Goal: Information Seeking & Learning: Learn about a topic

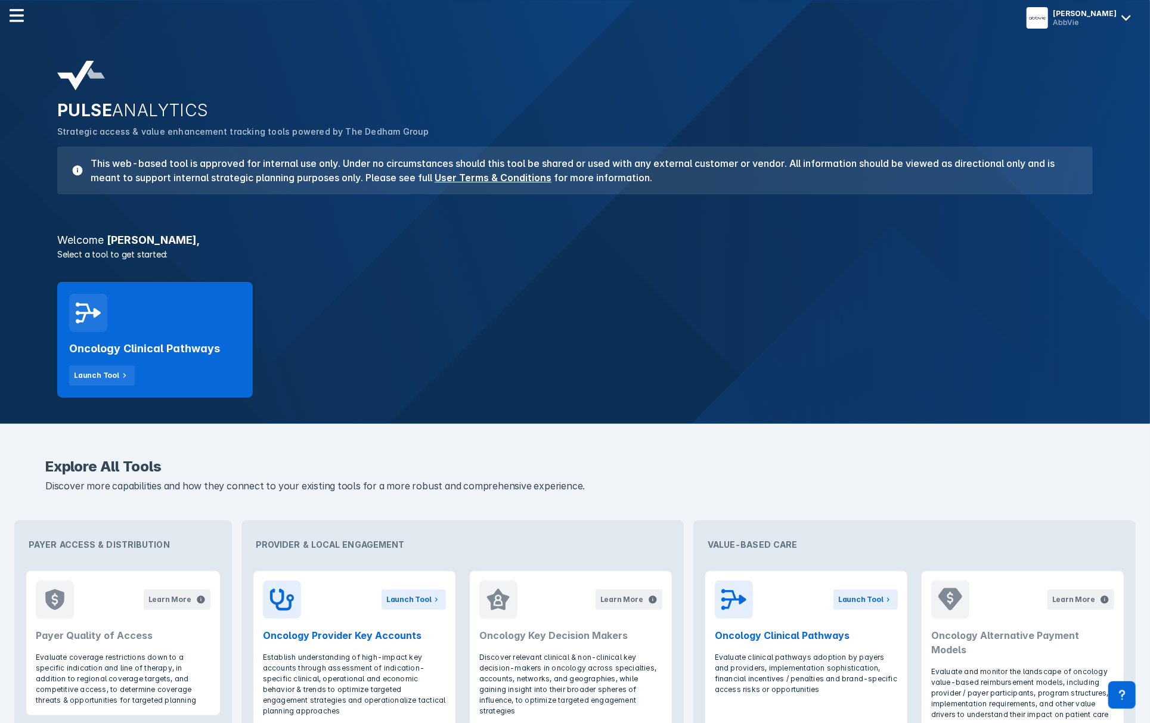
click at [169, 365] on div "Oncology Clinical Pathways Launch Tool" at bounding box center [155, 359] width 172 height 54
click at [163, 363] on html "[PERSON_NAME] AbbVie PULSE ANALYTICS Strategic access & value enhancement track…" at bounding box center [575, 552] width 1150 height 1104
click at [98, 309] on html "[PERSON_NAME] AbbVie PULSE ANALYTICS Strategic access & value enhancement track…" at bounding box center [575, 552] width 1150 height 1104
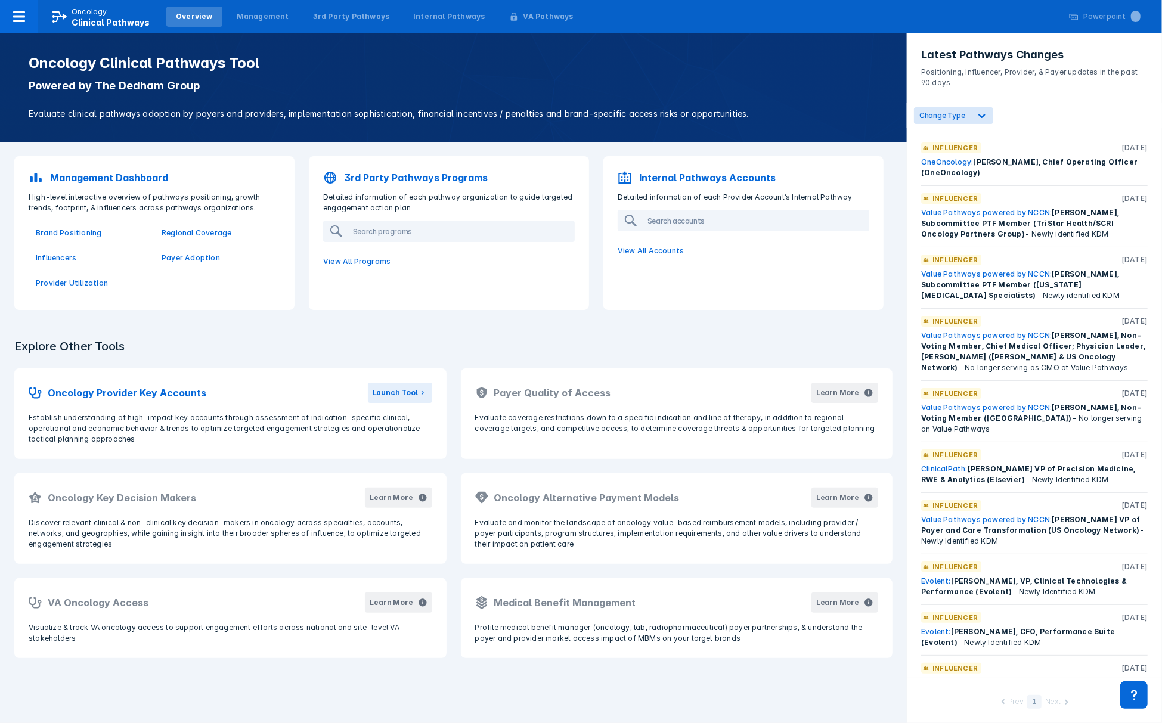
click at [113, 187] on div "Management Dashboard" at bounding box center [154, 177] width 266 height 29
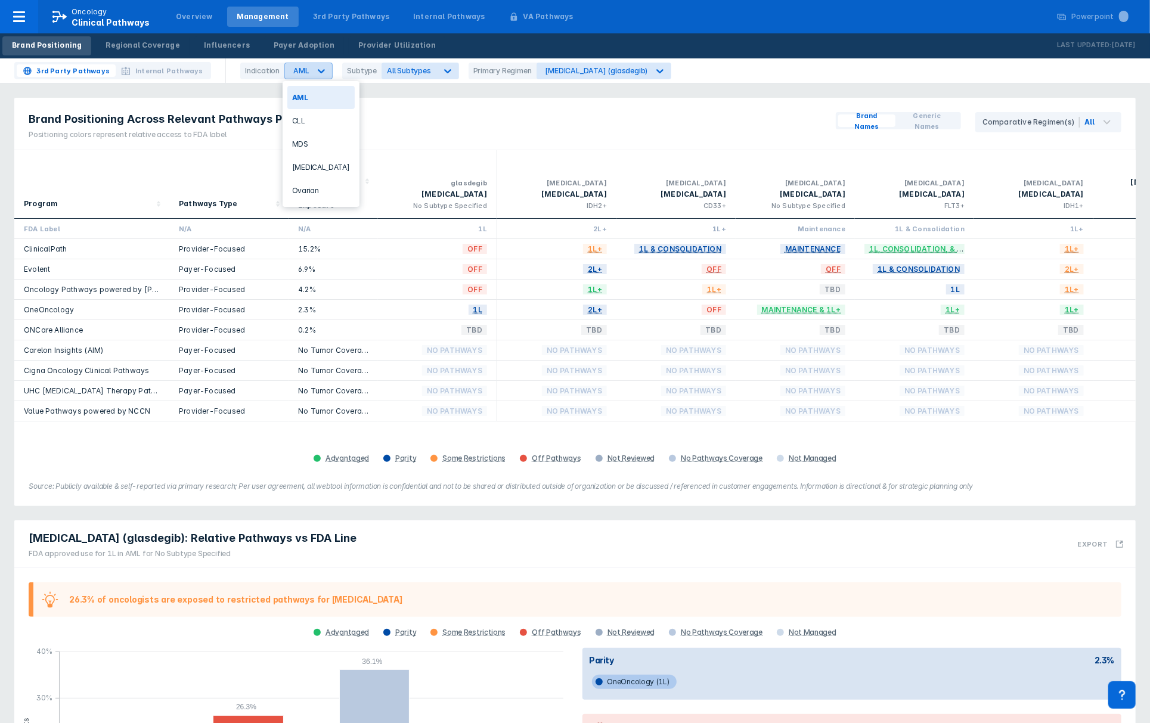
click at [325, 74] on icon at bounding box center [321, 71] width 12 height 12
click at [308, 126] on div "CLL" at bounding box center [320, 120] width 67 height 23
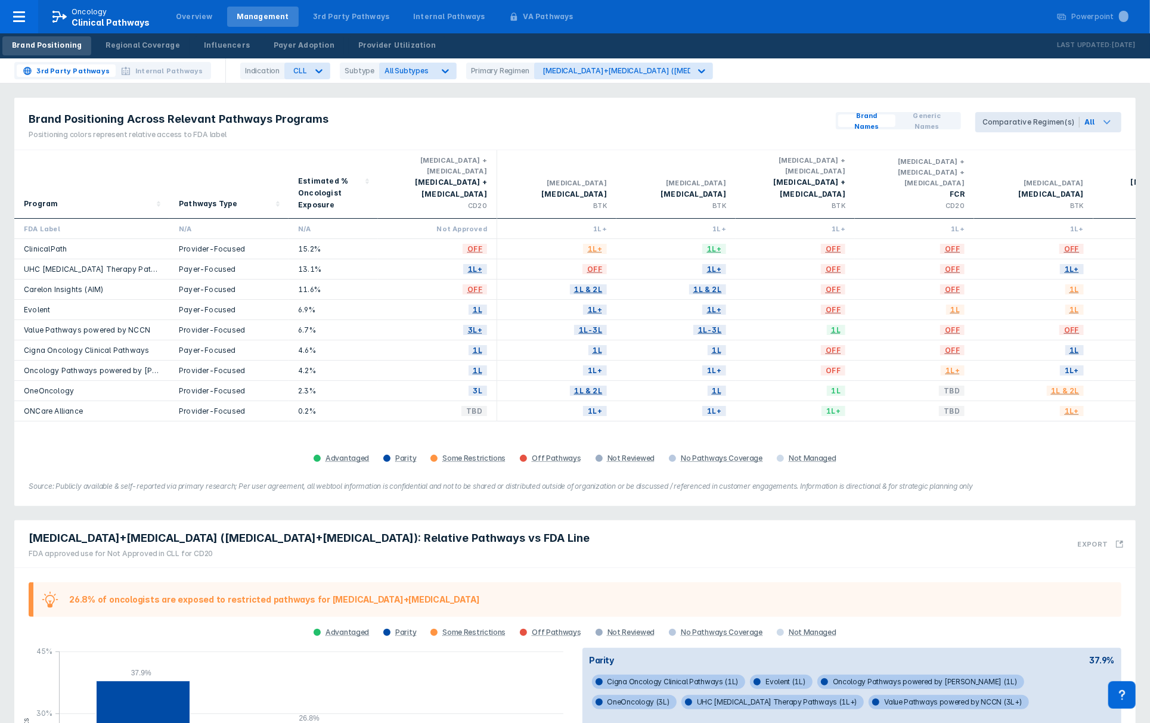
click at [1113, 123] on icon at bounding box center [1107, 122] width 14 height 14
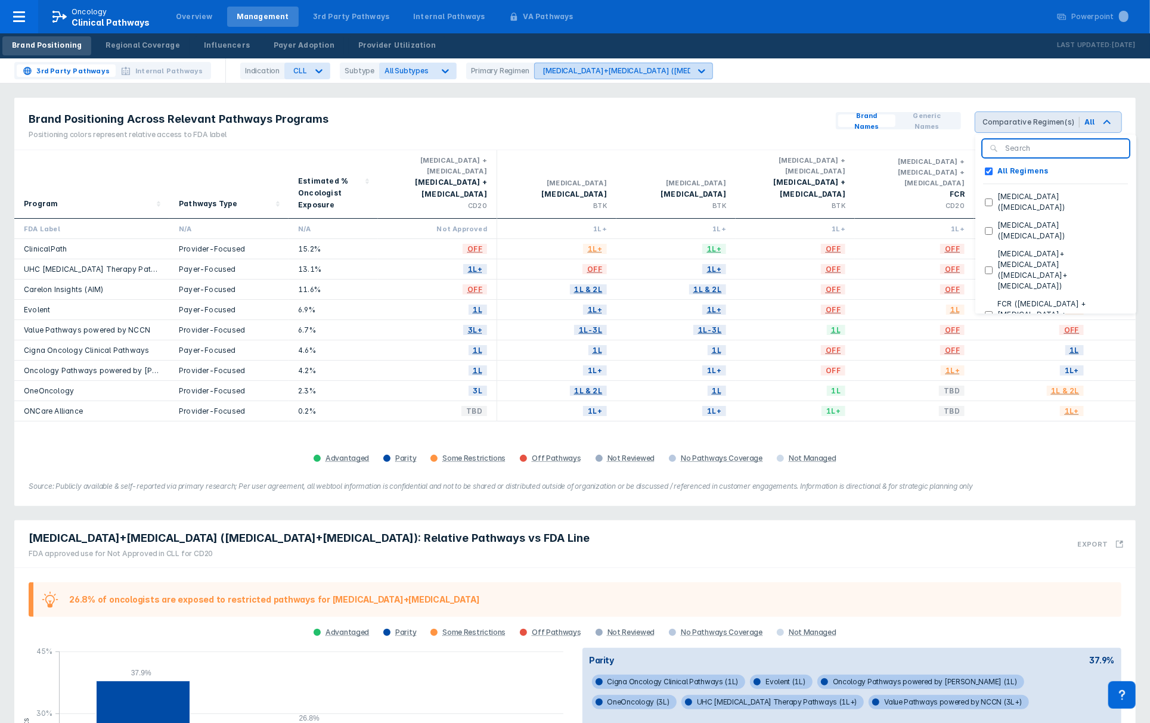
click at [607, 74] on div "[MEDICAL_DATA]+[MEDICAL_DATA] ([MEDICAL_DATA]+[MEDICAL_DATA])" at bounding box center [673, 70] width 260 height 9
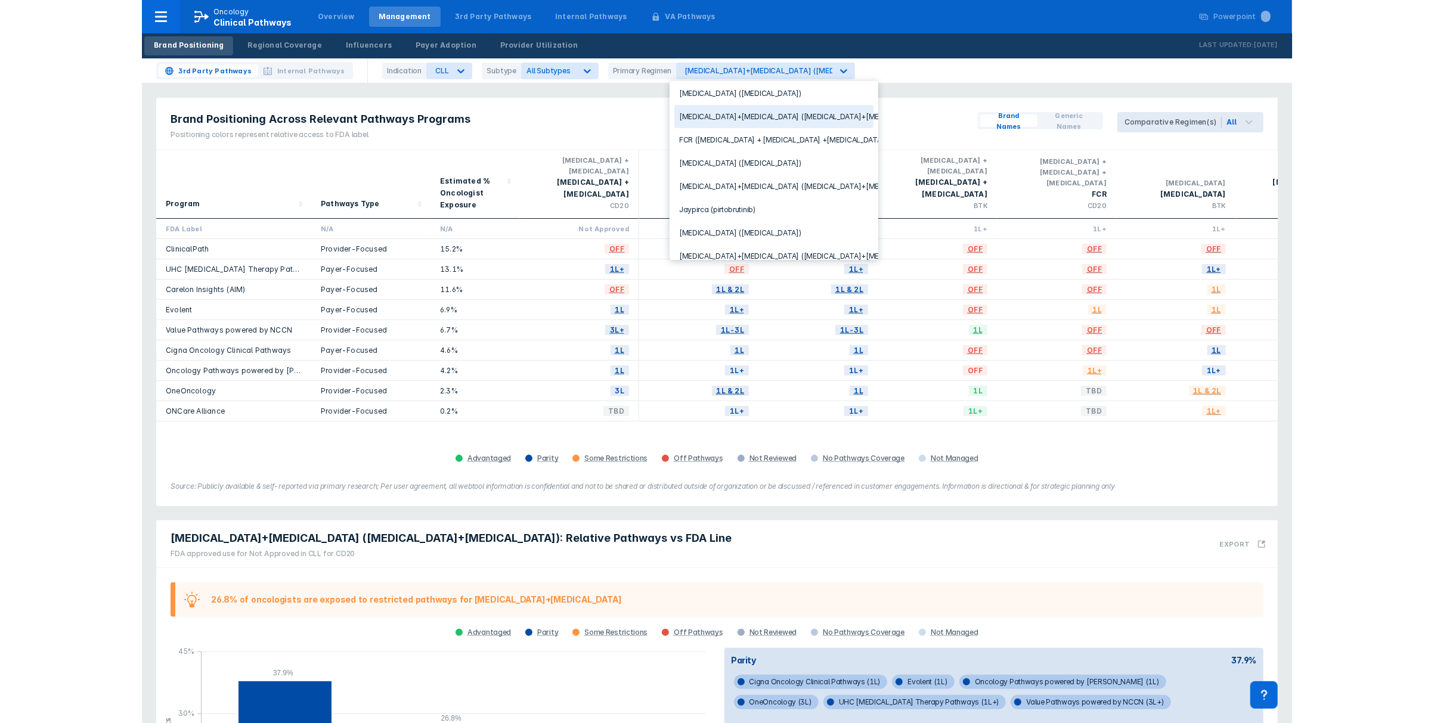
scroll to position [84, 0]
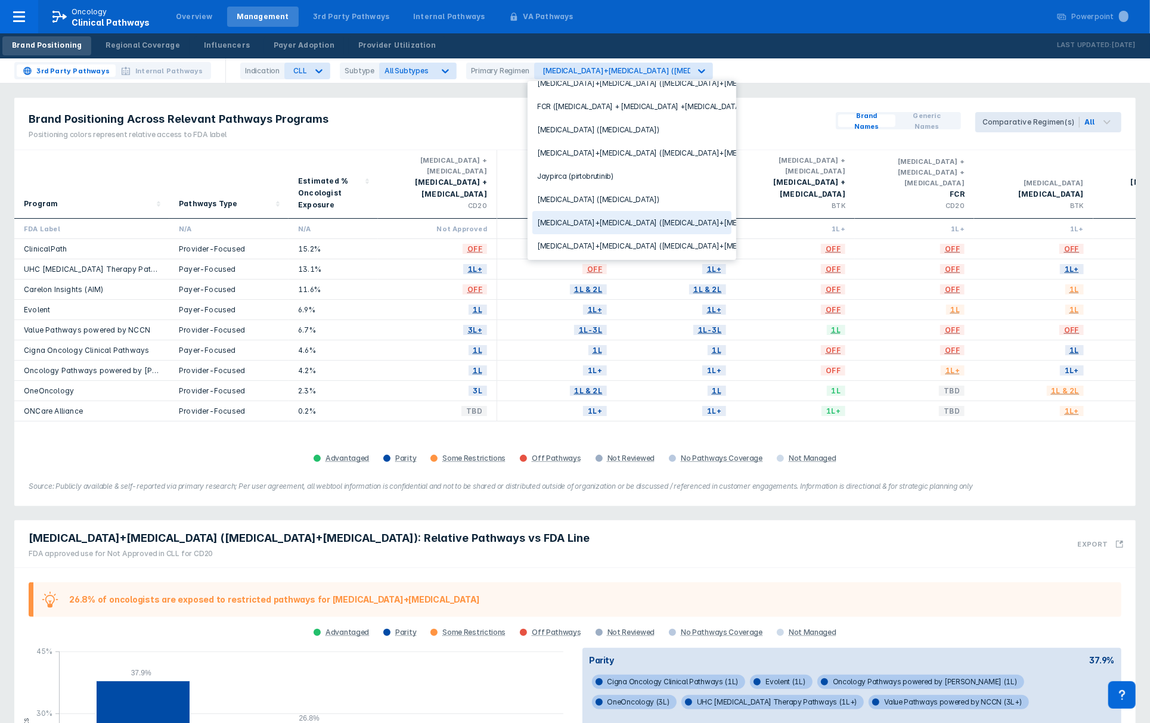
click at [678, 218] on div "[MEDICAL_DATA]+[MEDICAL_DATA] ([MEDICAL_DATA]+[MEDICAL_DATA])" at bounding box center [631, 222] width 199 height 23
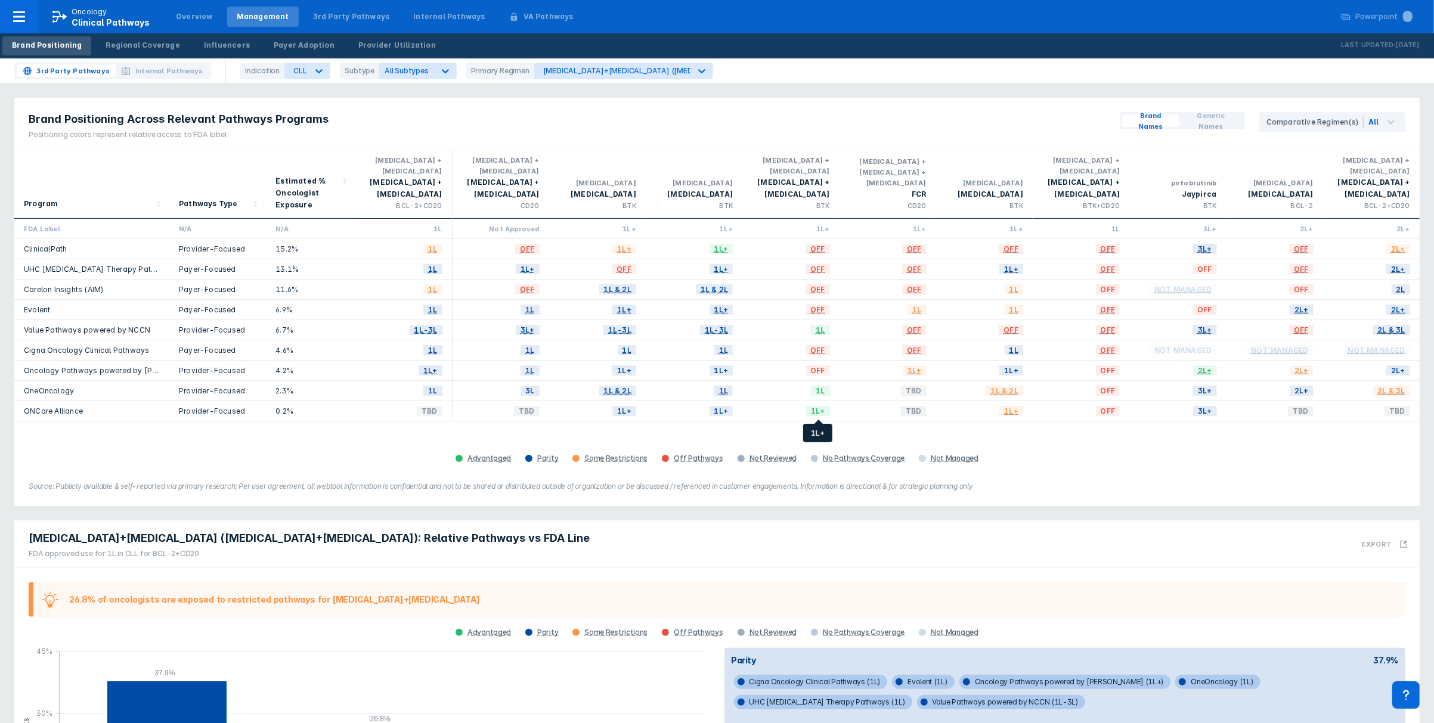
click at [819, 411] on span "1L+" at bounding box center [818, 411] width 24 height 14
click at [1162, 125] on icon at bounding box center [1391, 122] width 14 height 14
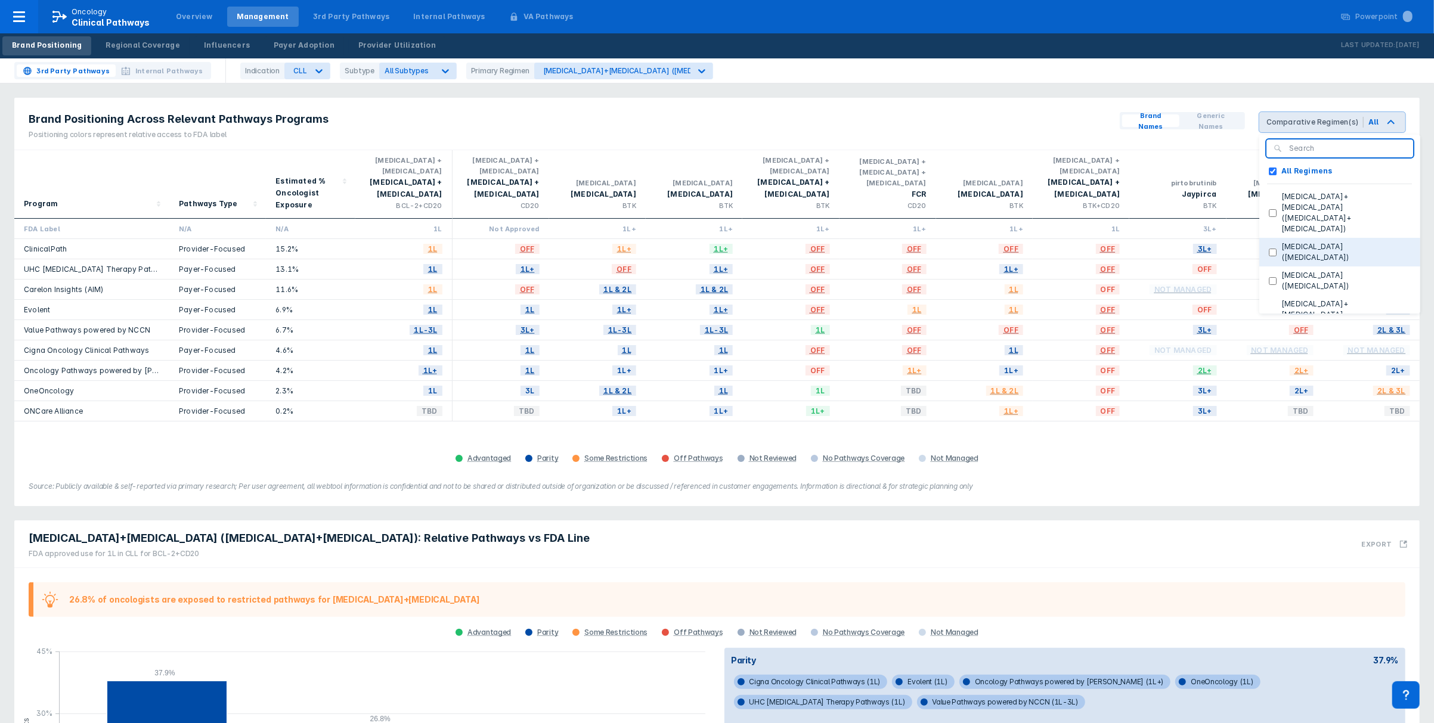
click at [1162, 238] on button "[MEDICAL_DATA] ([MEDICAL_DATA])" at bounding box center [1339, 252] width 161 height 29
checkbox Regimens "false"
checkbox \(zanubrutinib\) "true"
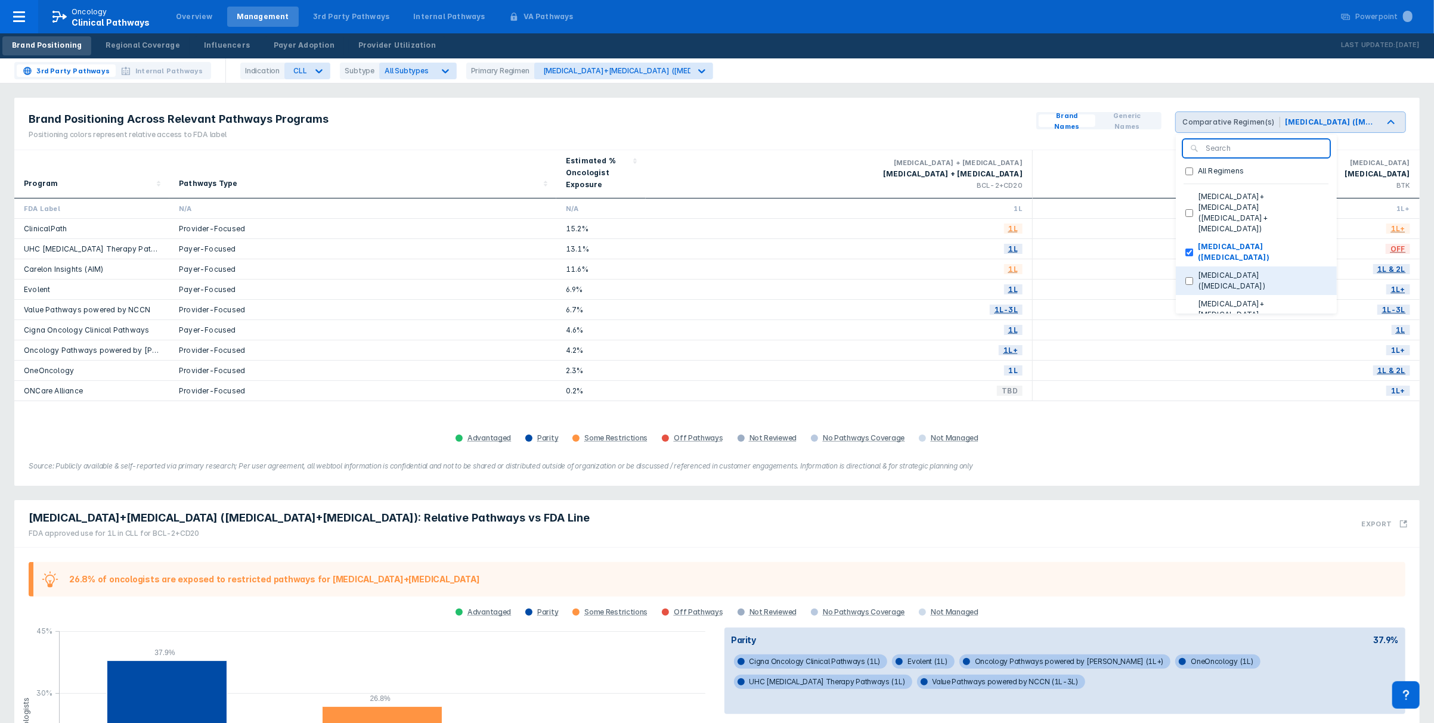
click at [1162, 270] on label "[MEDICAL_DATA] ([MEDICAL_DATA])" at bounding box center [1260, 280] width 134 height 21
click at [1162, 277] on \(acalabrutinib\) "[MEDICAL_DATA] ([MEDICAL_DATA])" at bounding box center [1189, 281] width 8 height 8
checkbox \(acalabrutinib\) "true"
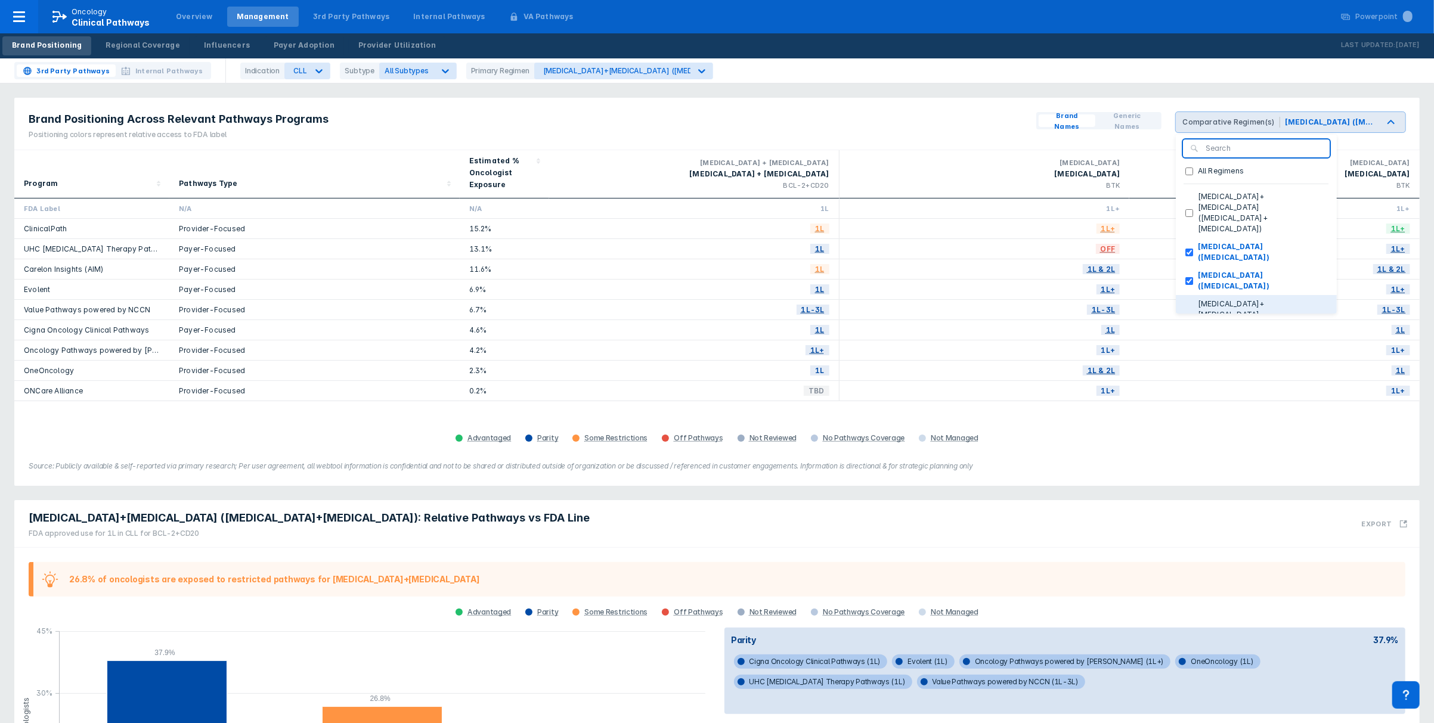
click at [1162, 299] on label "[MEDICAL_DATA]+[MEDICAL_DATA] ([MEDICAL_DATA]+[MEDICAL_DATA])" at bounding box center [1260, 320] width 134 height 43
click at [1162, 317] on \(acalabrutinib\+obinutuzumab\) "[MEDICAL_DATA]+[MEDICAL_DATA] ([MEDICAL_DATA]+[MEDICAL_DATA])" at bounding box center [1189, 321] width 8 height 8
checkbox \(acalabrutinib\+obinutuzumab\) "true"
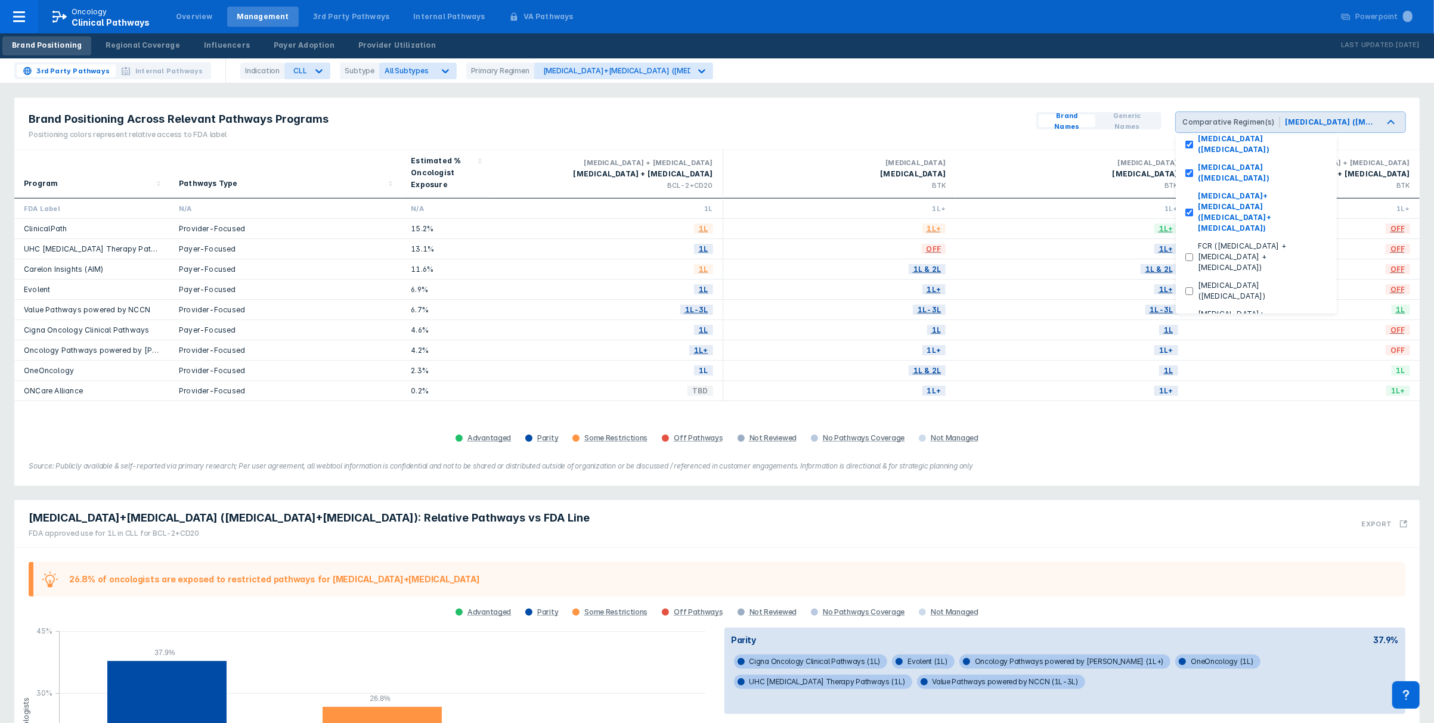
scroll to position [111, 0]
click at [1162, 277] on label "[MEDICAL_DATA] ([MEDICAL_DATA])" at bounding box center [1260, 287] width 134 height 21
click at [1162, 284] on \(ibrutinib\) "[MEDICAL_DATA] ([MEDICAL_DATA])" at bounding box center [1189, 288] width 8 height 8
checkbox \(ibrutinib\) "true"
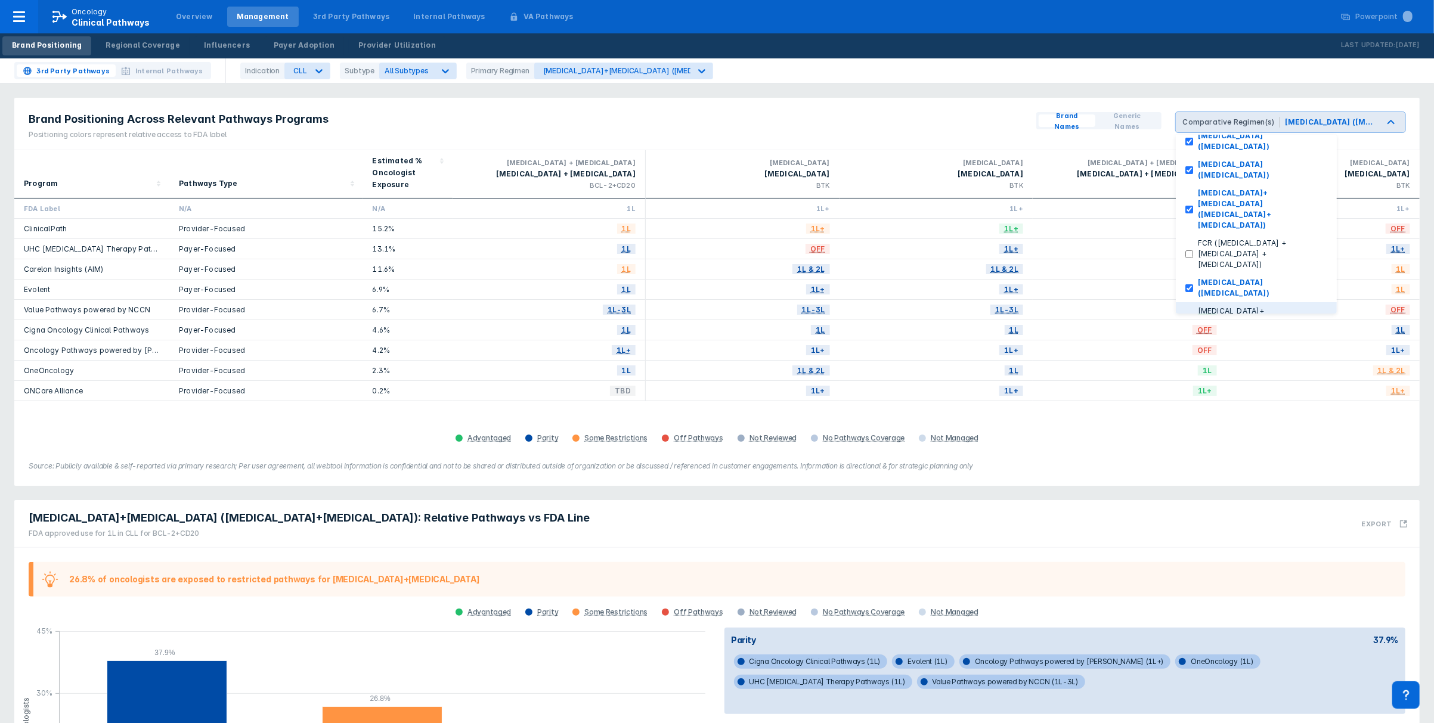
click at [1162, 306] on label "[MEDICAL_DATA]+[MEDICAL_DATA] ([MEDICAL_DATA]+[MEDICAL_DATA])" at bounding box center [1260, 327] width 134 height 43
click at [1162, 324] on \(ibrutinib\+obinutuzumab\) "[MEDICAL_DATA]+[MEDICAL_DATA] ([MEDICAL_DATA]+[MEDICAL_DATA])" at bounding box center [1189, 328] width 8 height 8
checkbox \(ibrutinib\+obinutuzumab\) "true"
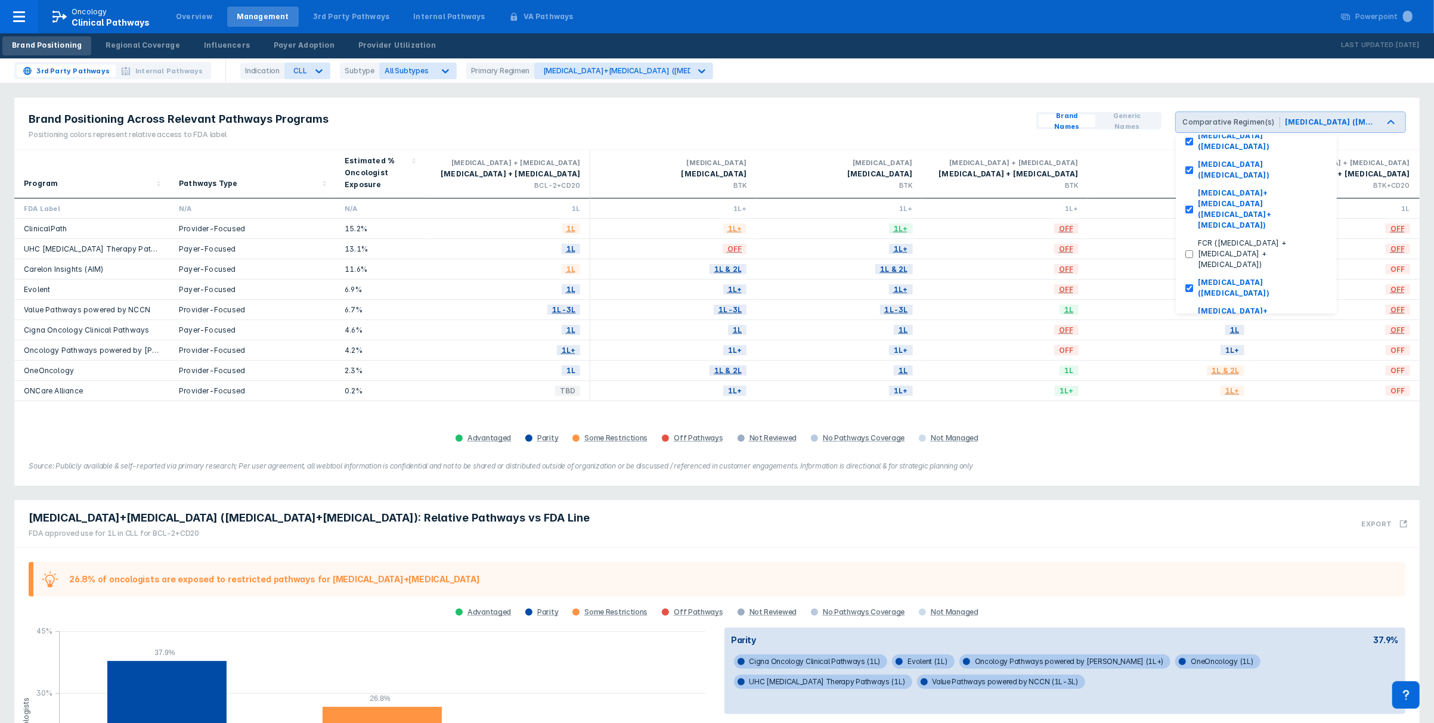
click at [1162, 356] on label "Jaypirca (pirtobrutinib)" at bounding box center [1239, 361] width 93 height 11
click at [1162, 358] on \(pirtobrutinib\) "Jaypirca (pirtobrutinib)" at bounding box center [1189, 362] width 8 height 8
checkbox \(pirtobrutinib\) "true"
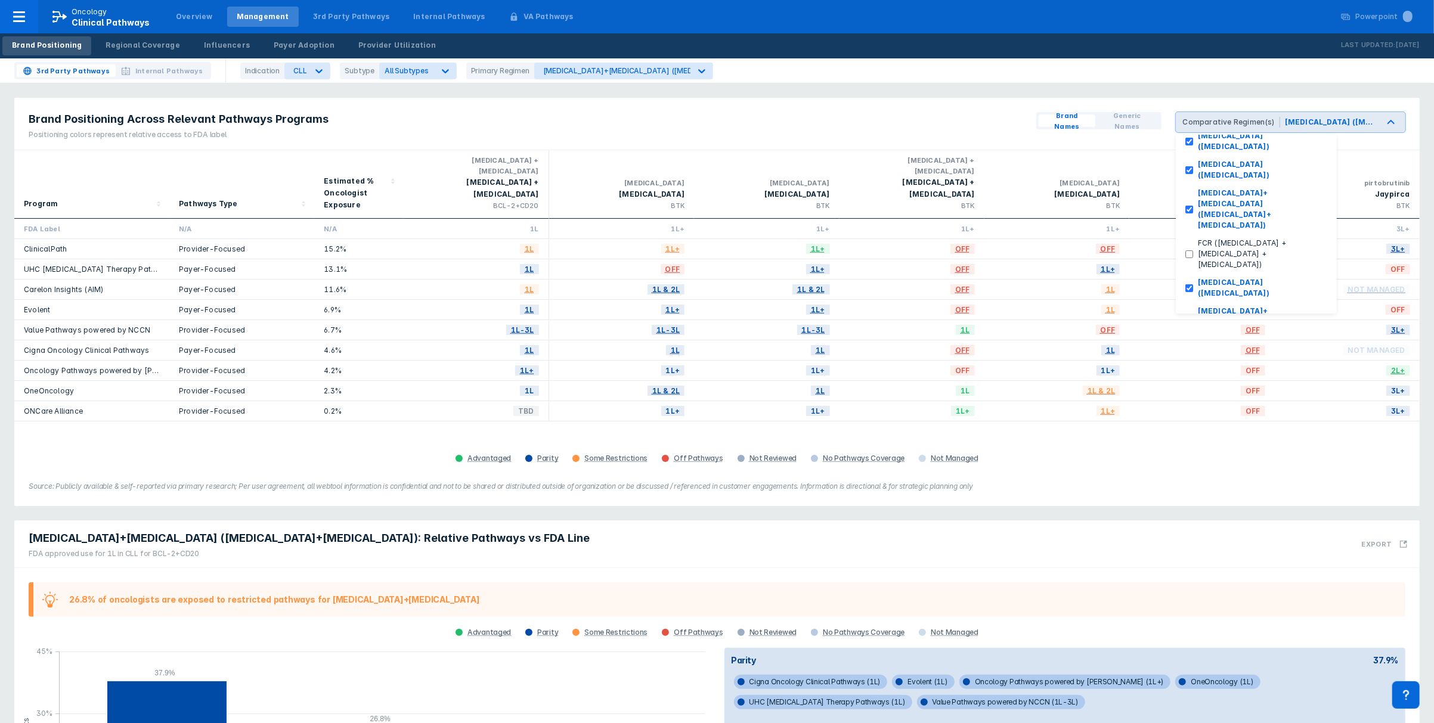
click at [1162, 402] on label "[MEDICAL_DATA]+[MEDICAL_DATA] ([MEDICAL_DATA]+[MEDICAL_DATA])" at bounding box center [1260, 423] width 134 height 43
click at [1162, 420] on \(venetoclax\+rituximab\) "[MEDICAL_DATA]+[MEDICAL_DATA] ([MEDICAL_DATA]+[MEDICAL_DATA])" at bounding box center [1189, 424] width 8 height 8
checkbox \(venetoclax\+rituximab\) "true"
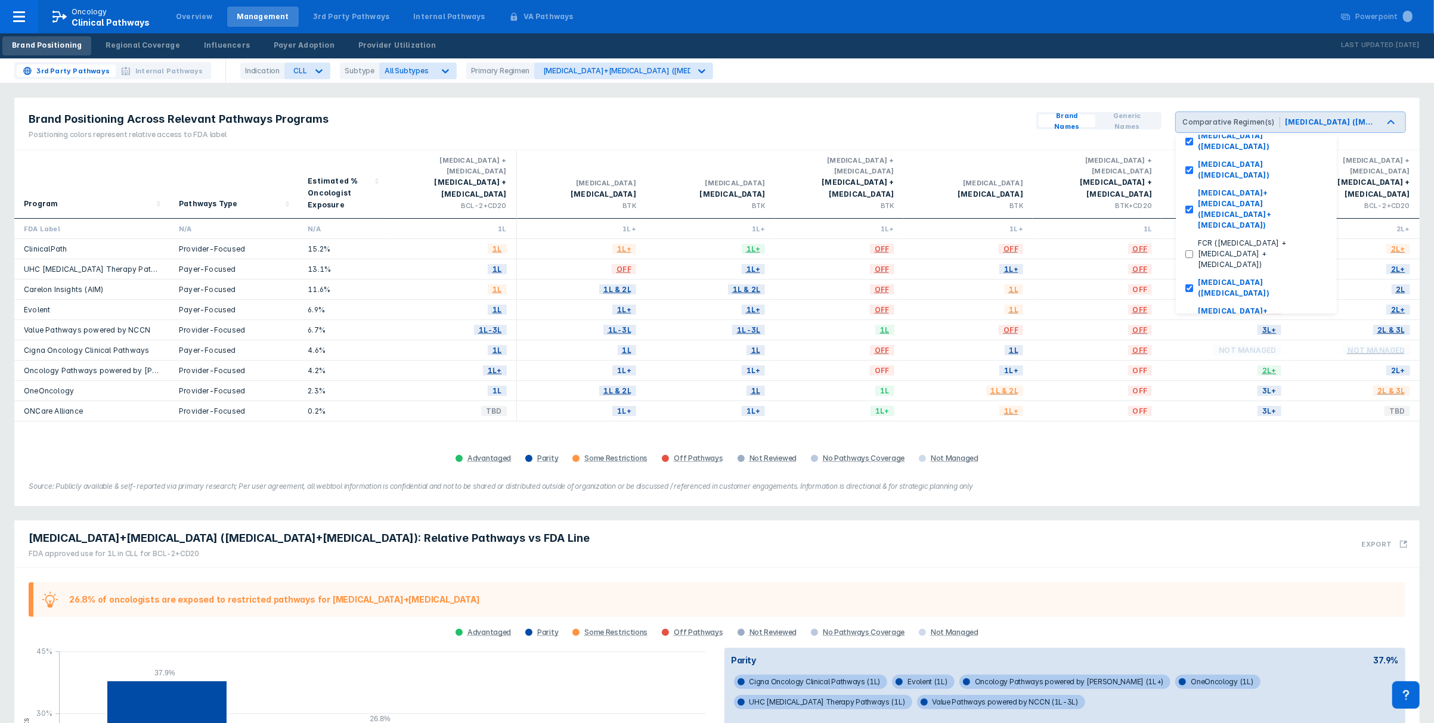
click at [1162, 479] on div "Brand Positioning Across Relevant Pathways Programs Positioning colors represen…" at bounding box center [716, 302] width 1405 height 408
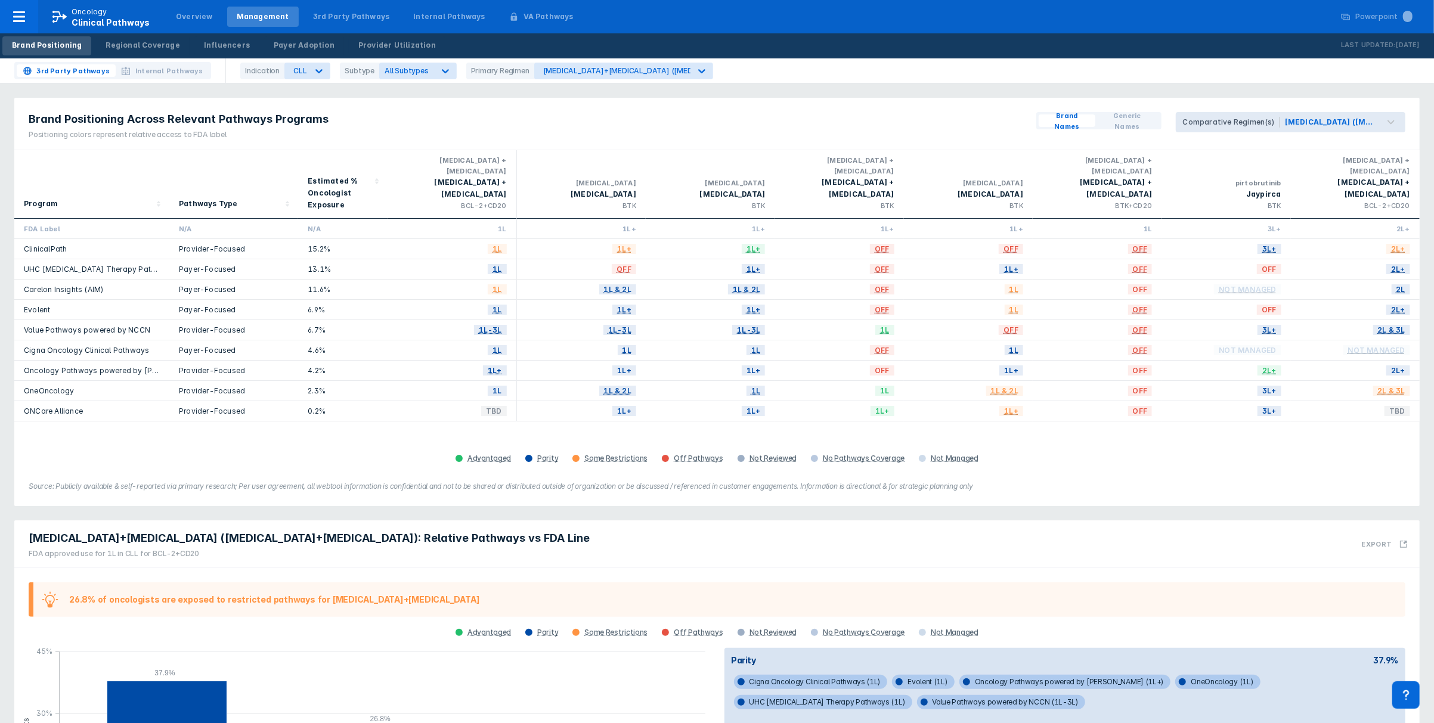
click at [1094, 459] on div "Brand Positioning Across Relevant Pathways Programs Positioning colors represen…" at bounding box center [716, 302] width 1405 height 408
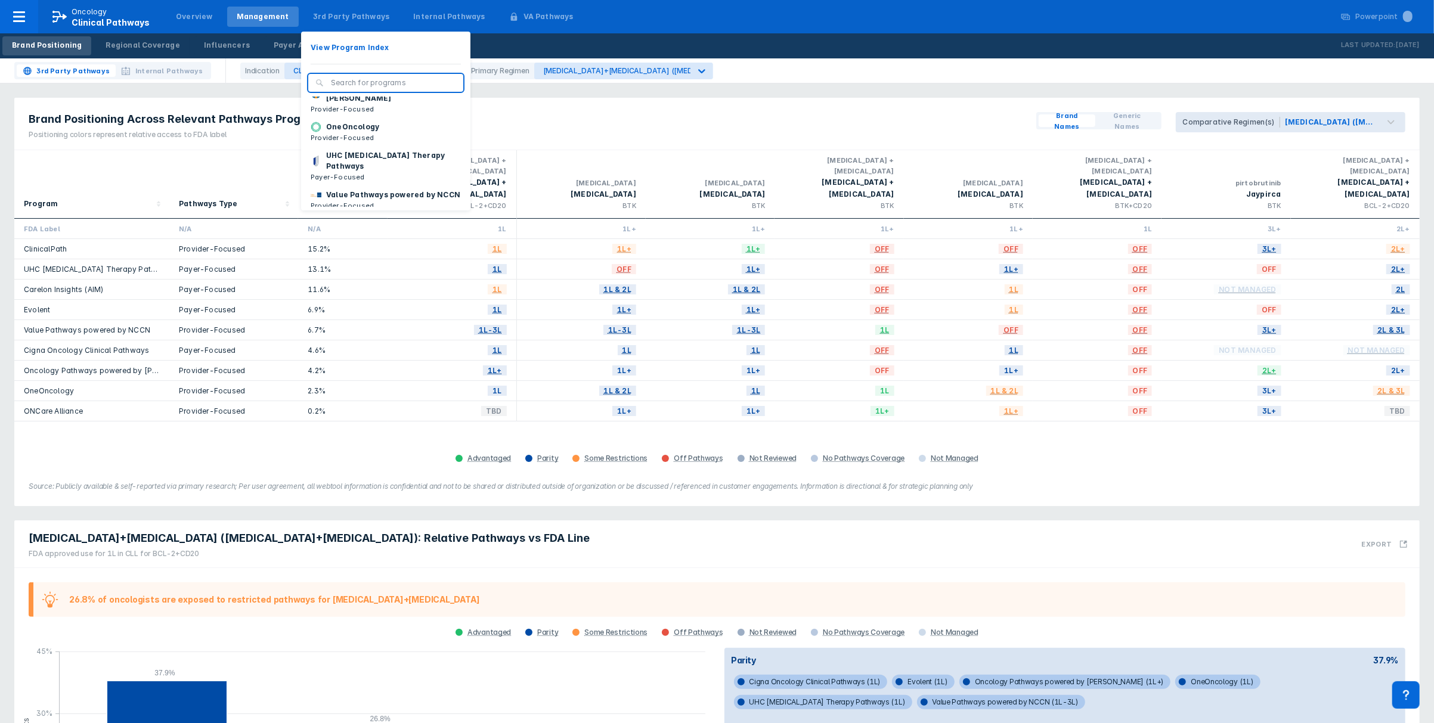
scroll to position [167, 0]
click at [389, 158] on p "UHC [MEDICAL_DATA] Therapy Pathways" at bounding box center [393, 154] width 135 height 21
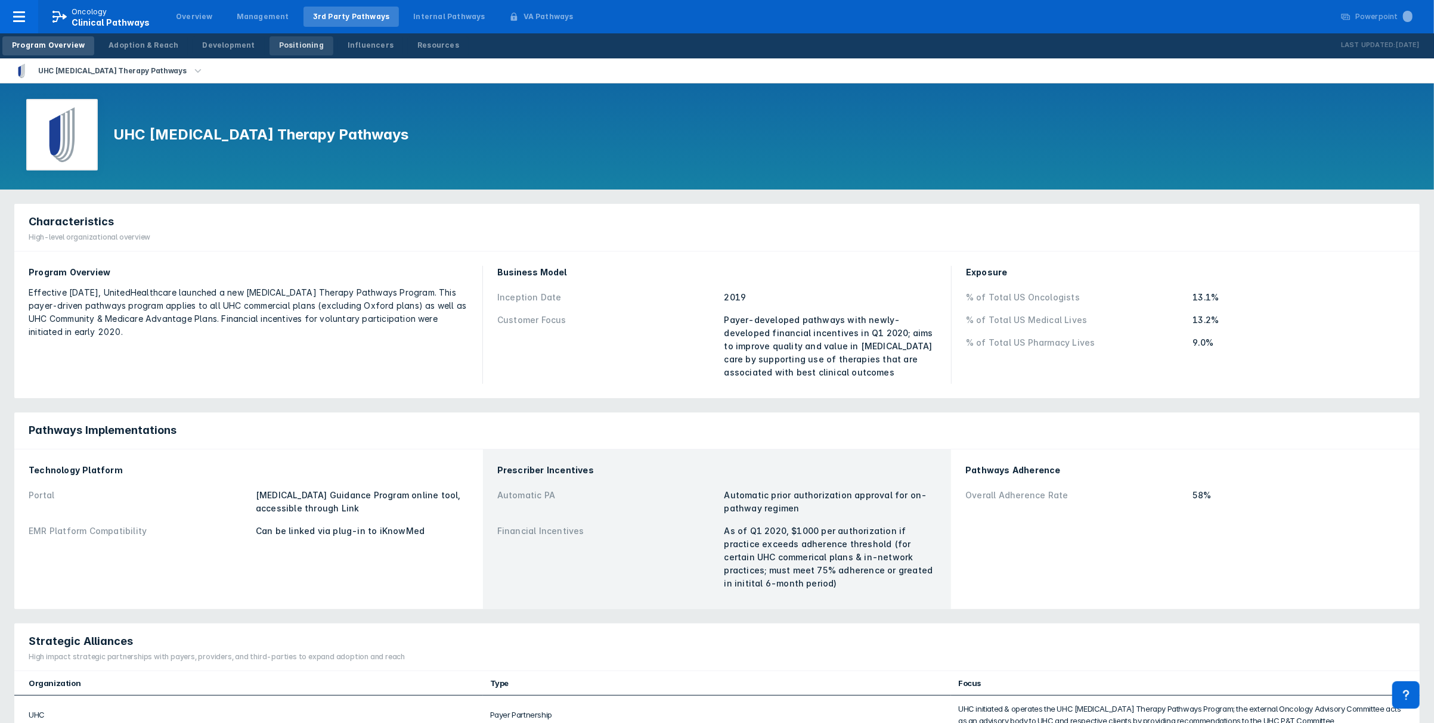
click at [287, 50] on div "Positioning" at bounding box center [301, 45] width 45 height 11
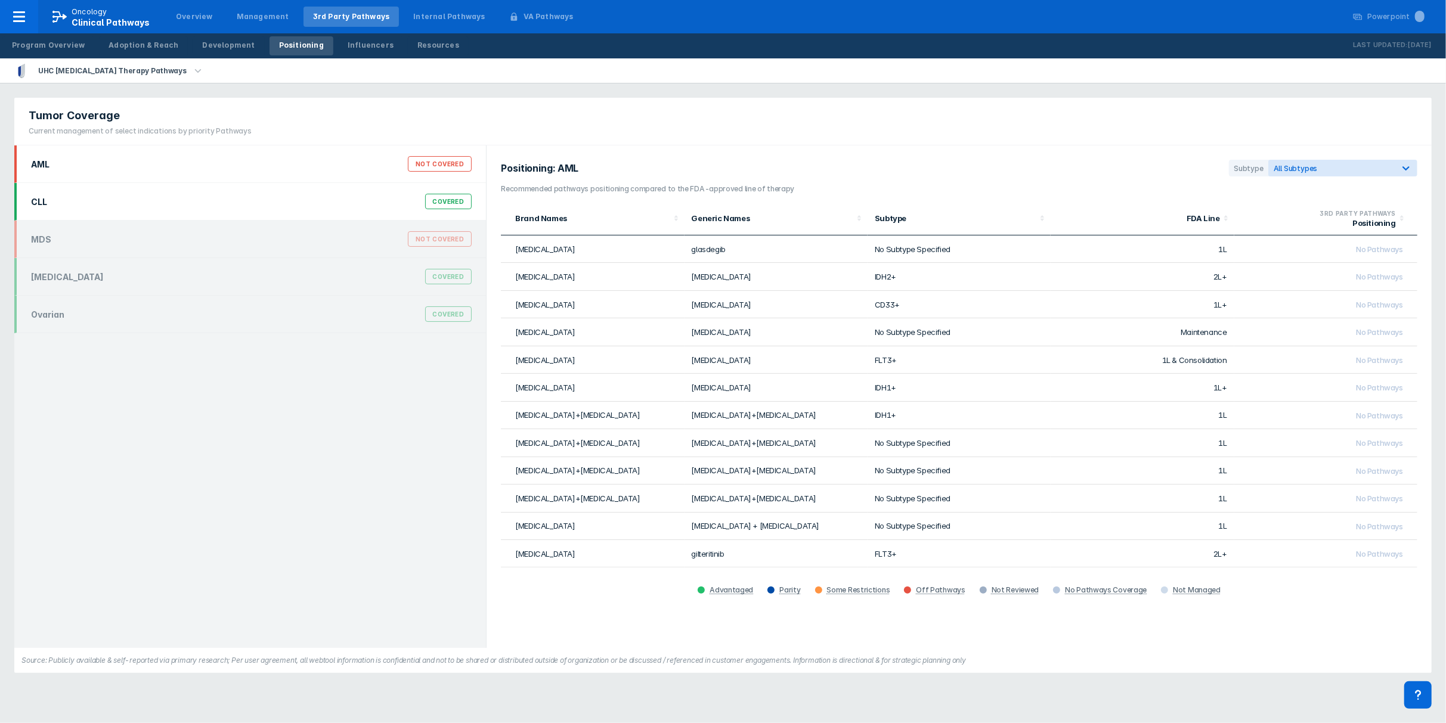
click at [228, 207] on div "CLL Covered" at bounding box center [251, 201] width 455 height 23
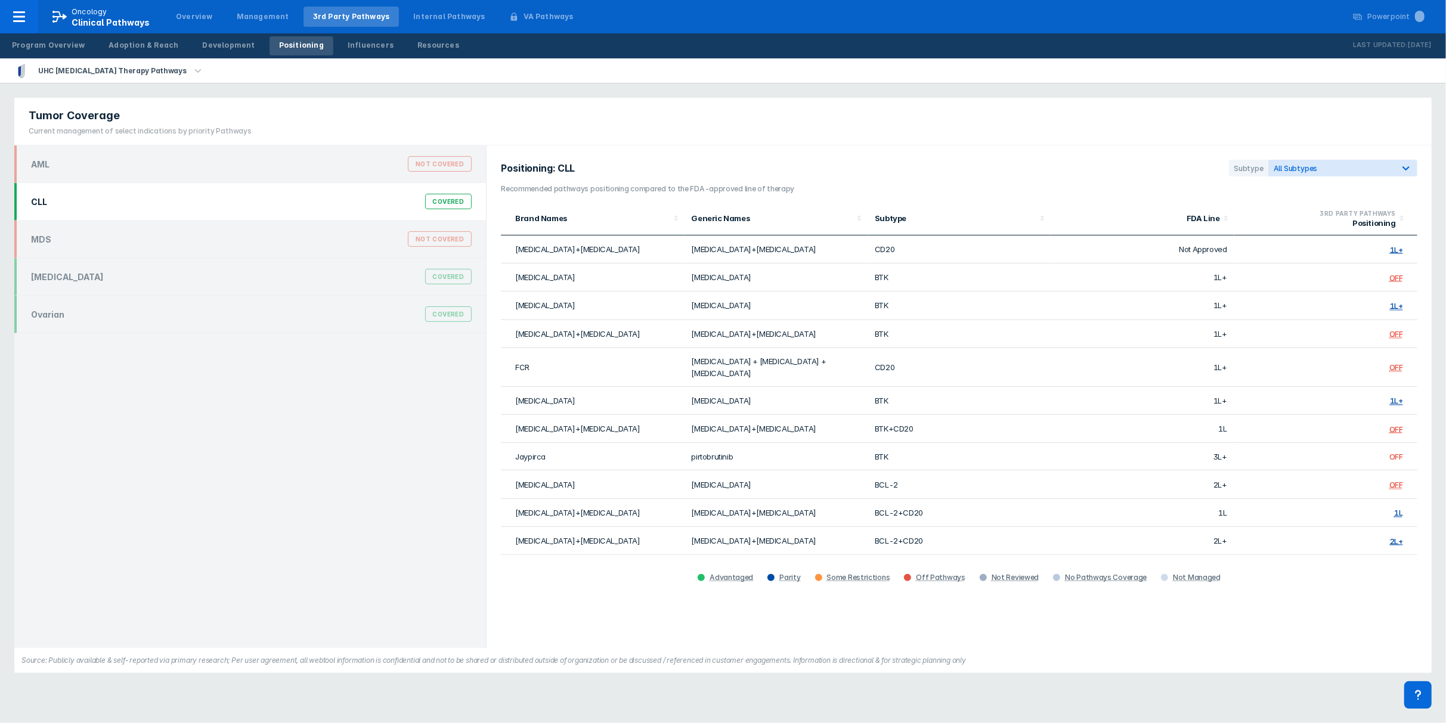
click at [1162, 452] on span "OFF" at bounding box center [1396, 457] width 14 height 10
click at [8, 401] on div "Tumor Coverage Current management of select indications by priority Pathways AM…" at bounding box center [723, 386] width 1432 height 590
click at [187, 18] on div "Overview" at bounding box center [194, 16] width 37 height 11
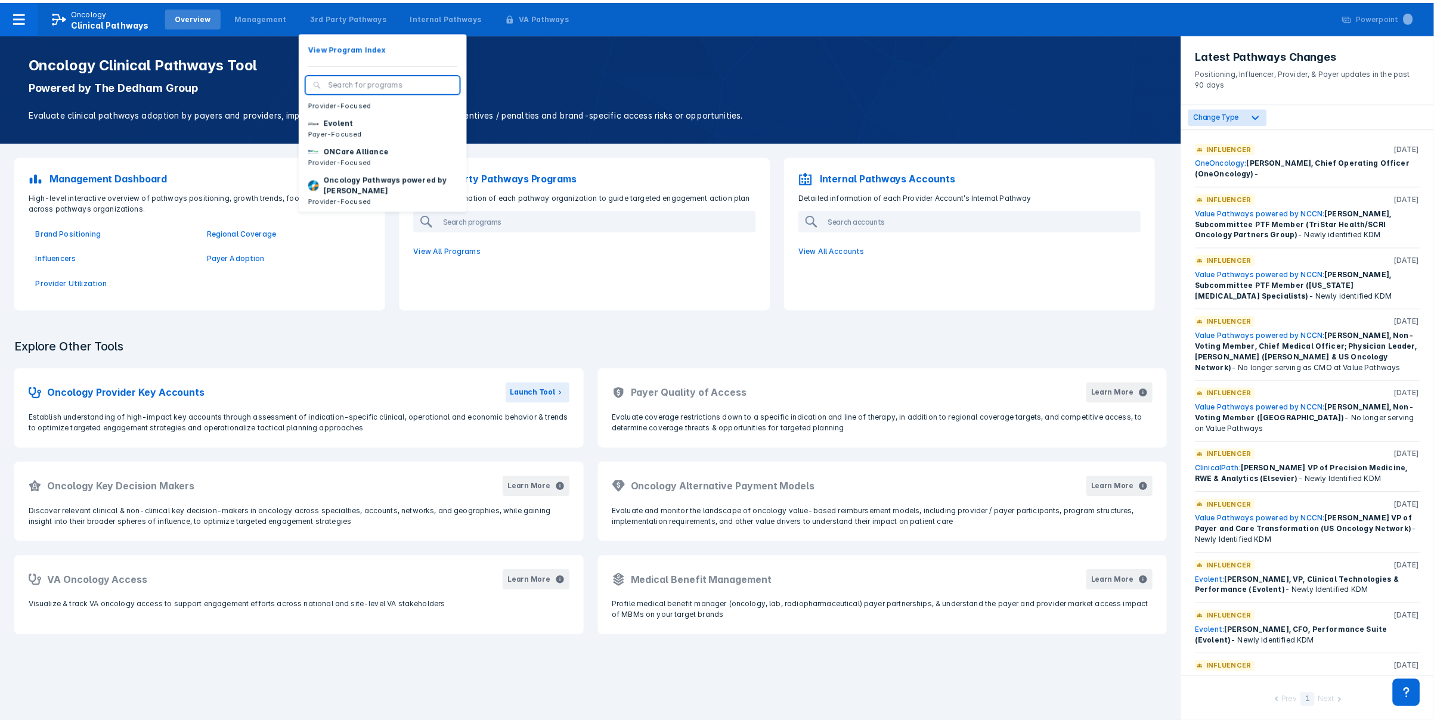
scroll to position [72, 0]
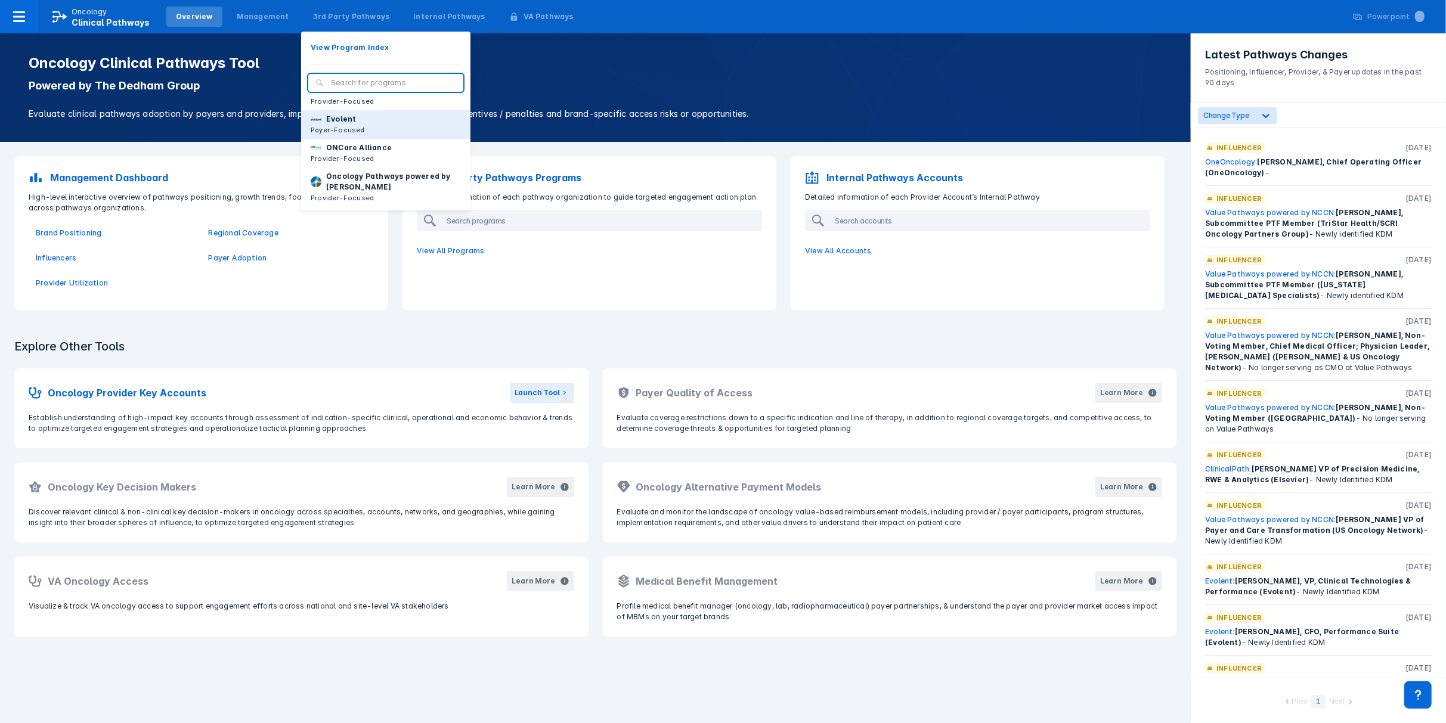
click at [354, 130] on button "Evolent Payer-Focused" at bounding box center [385, 124] width 169 height 29
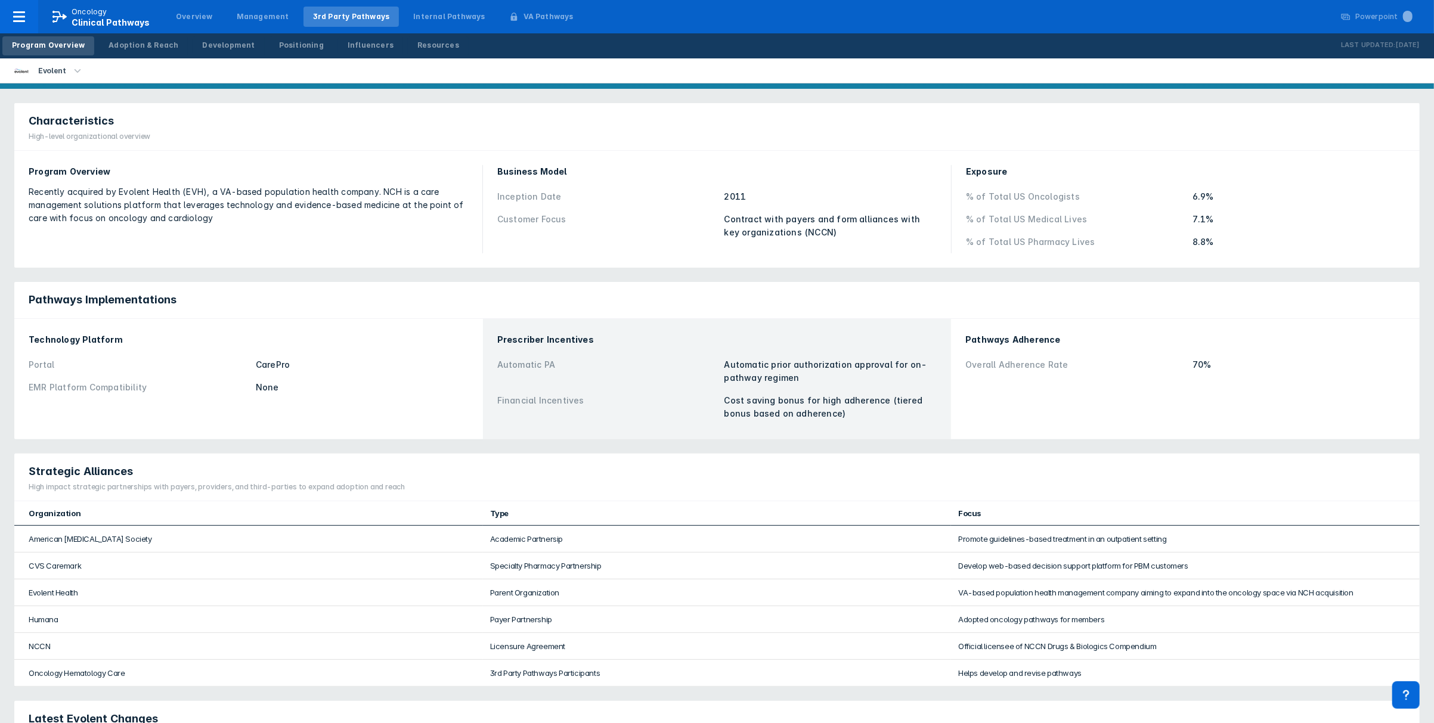
scroll to position [95, 0]
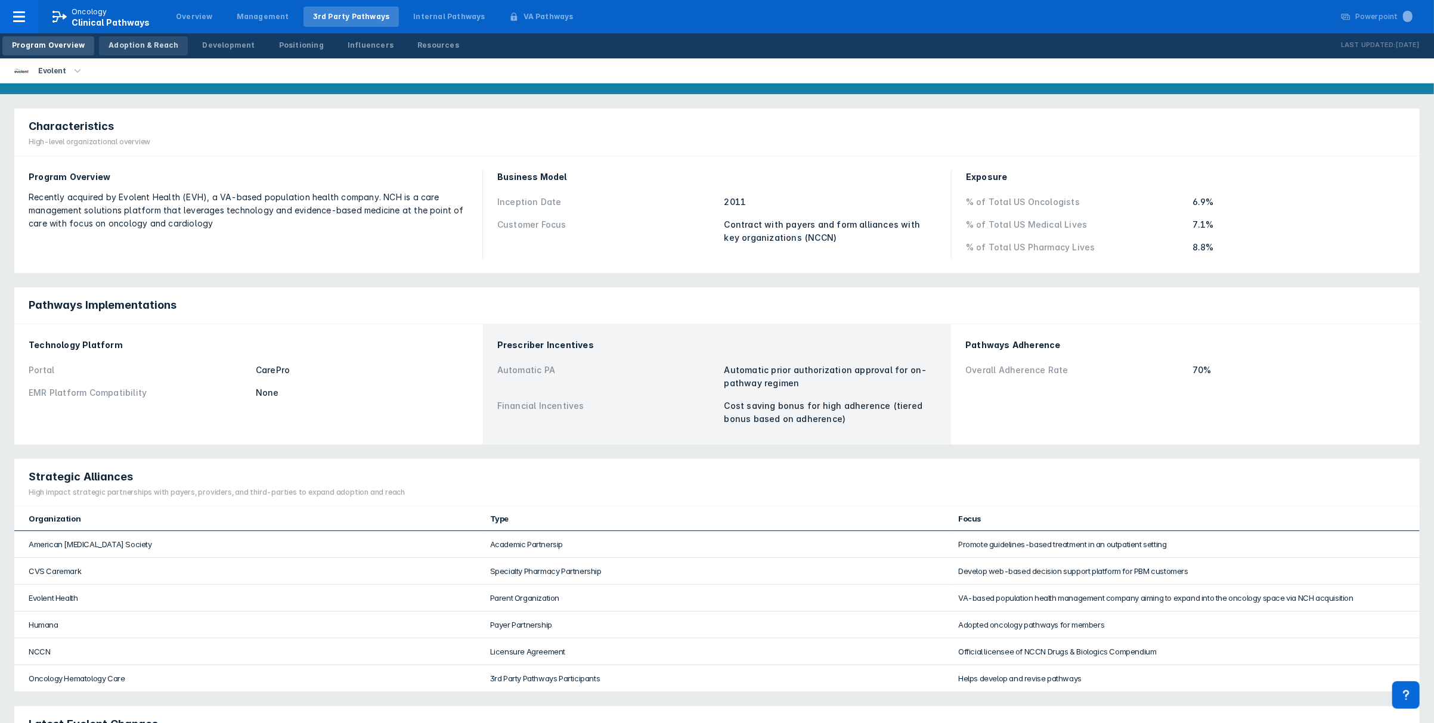
click at [154, 41] on div "Adoption & Reach" at bounding box center [144, 45] width 70 height 11
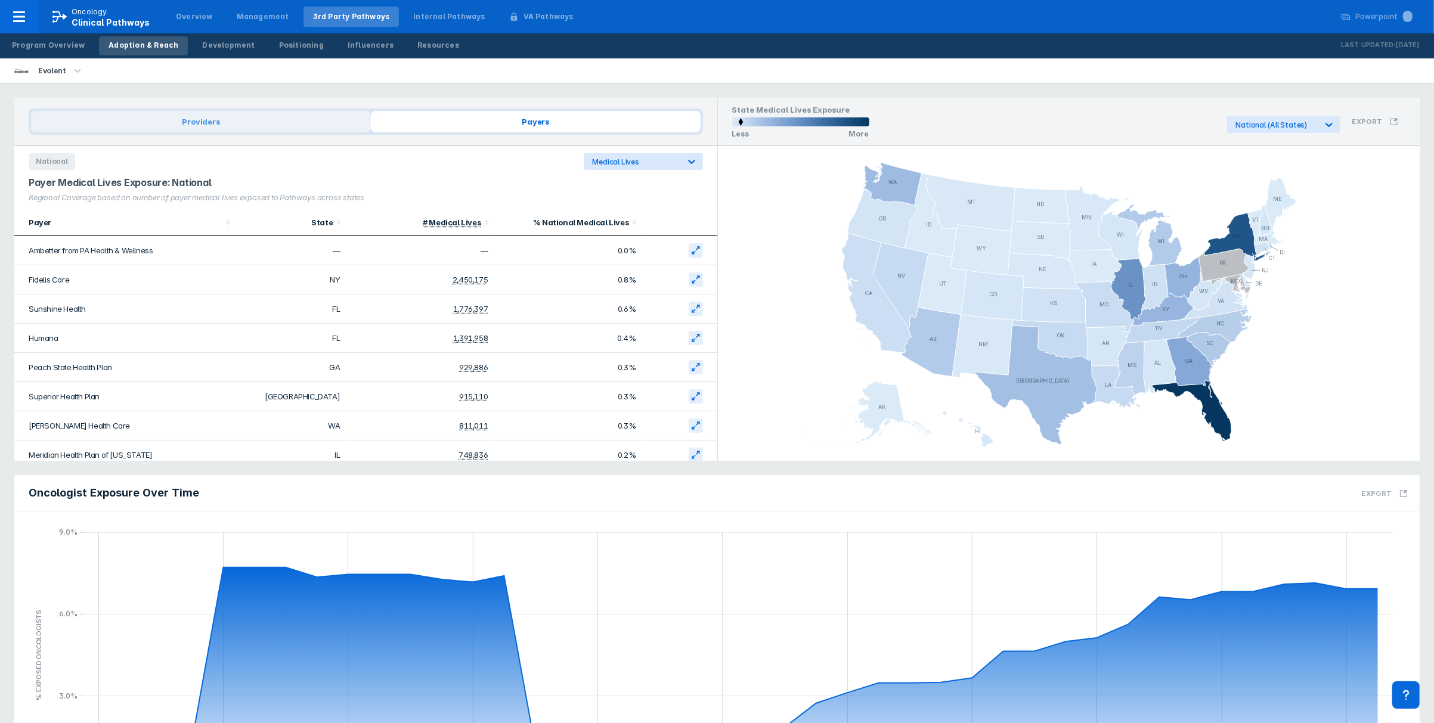
click at [248, 124] on span "Providers" at bounding box center [201, 121] width 340 height 21
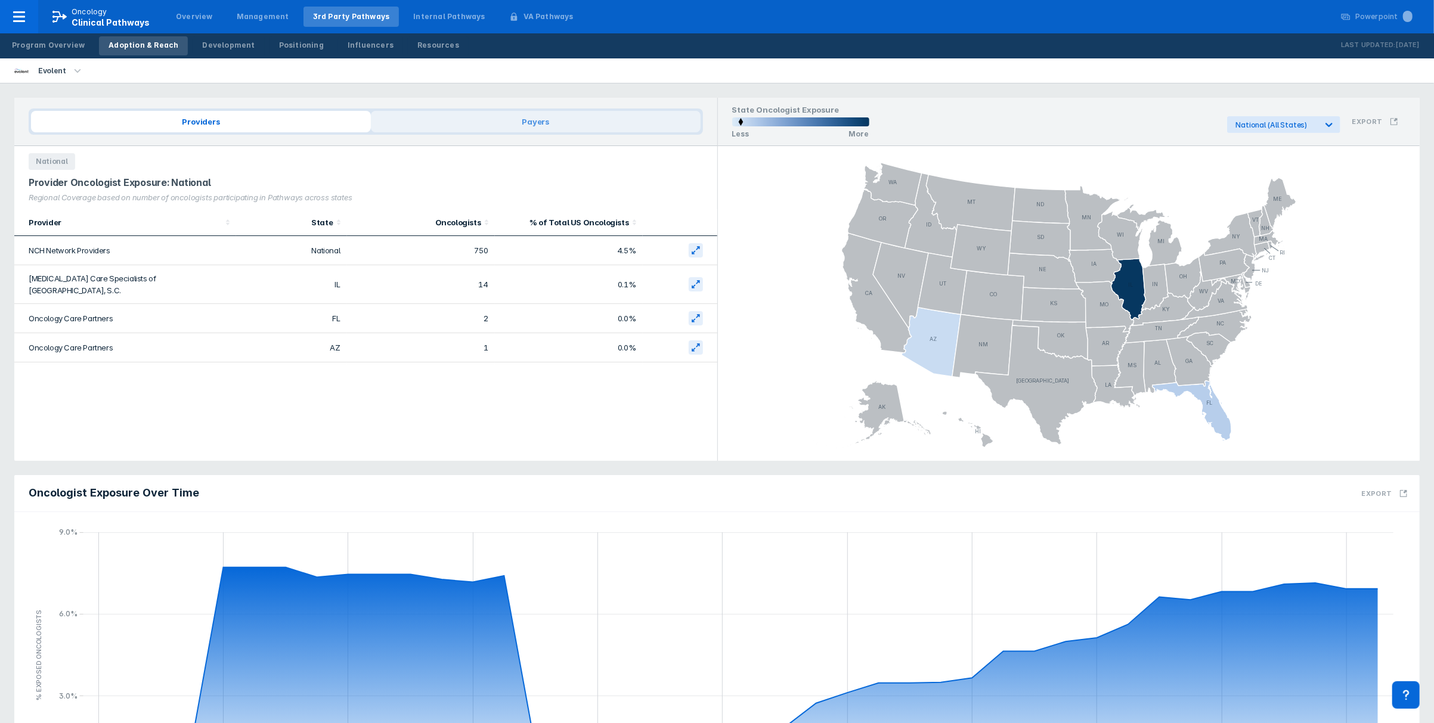
click at [425, 120] on span "Payers" at bounding box center [536, 121] width 330 height 21
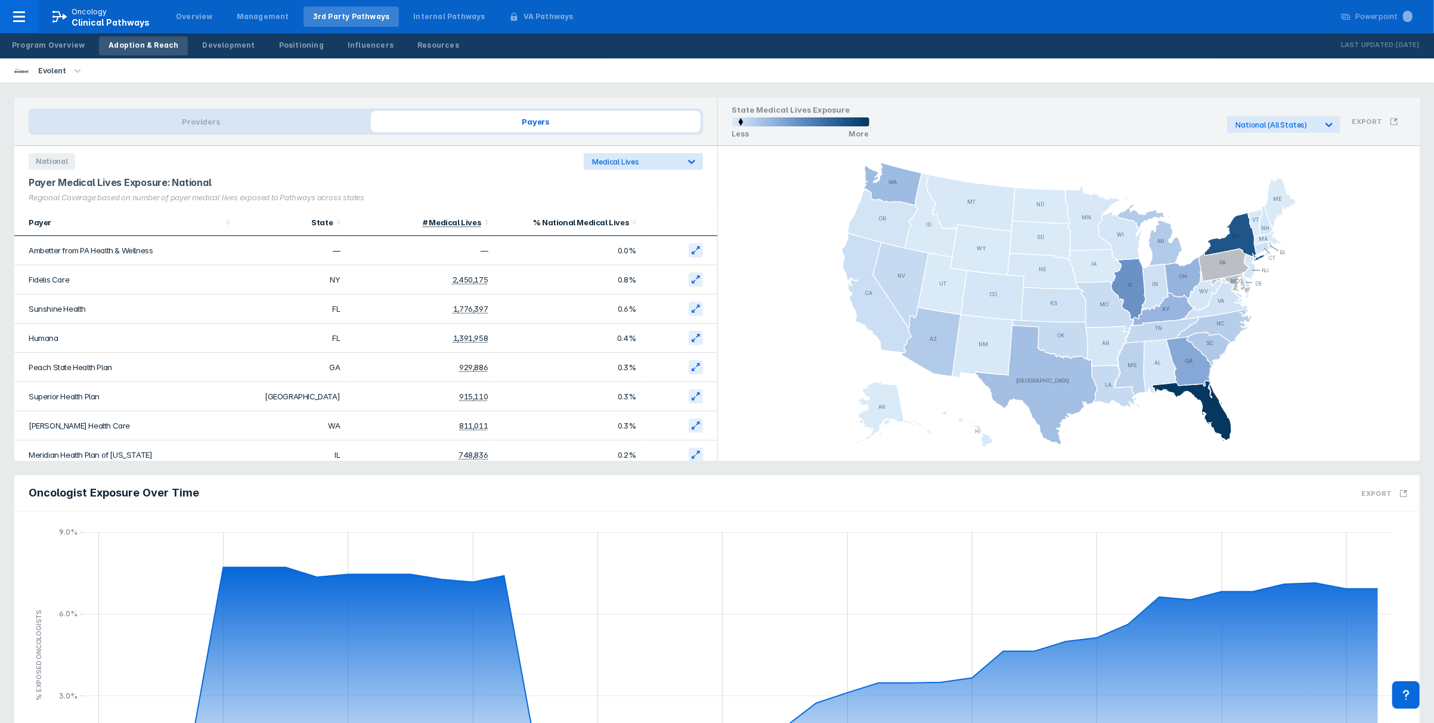
click at [435, 125] on span "Payers" at bounding box center [536, 121] width 330 height 21
click at [348, 47] on div "Influencers" at bounding box center [371, 45] width 46 height 11
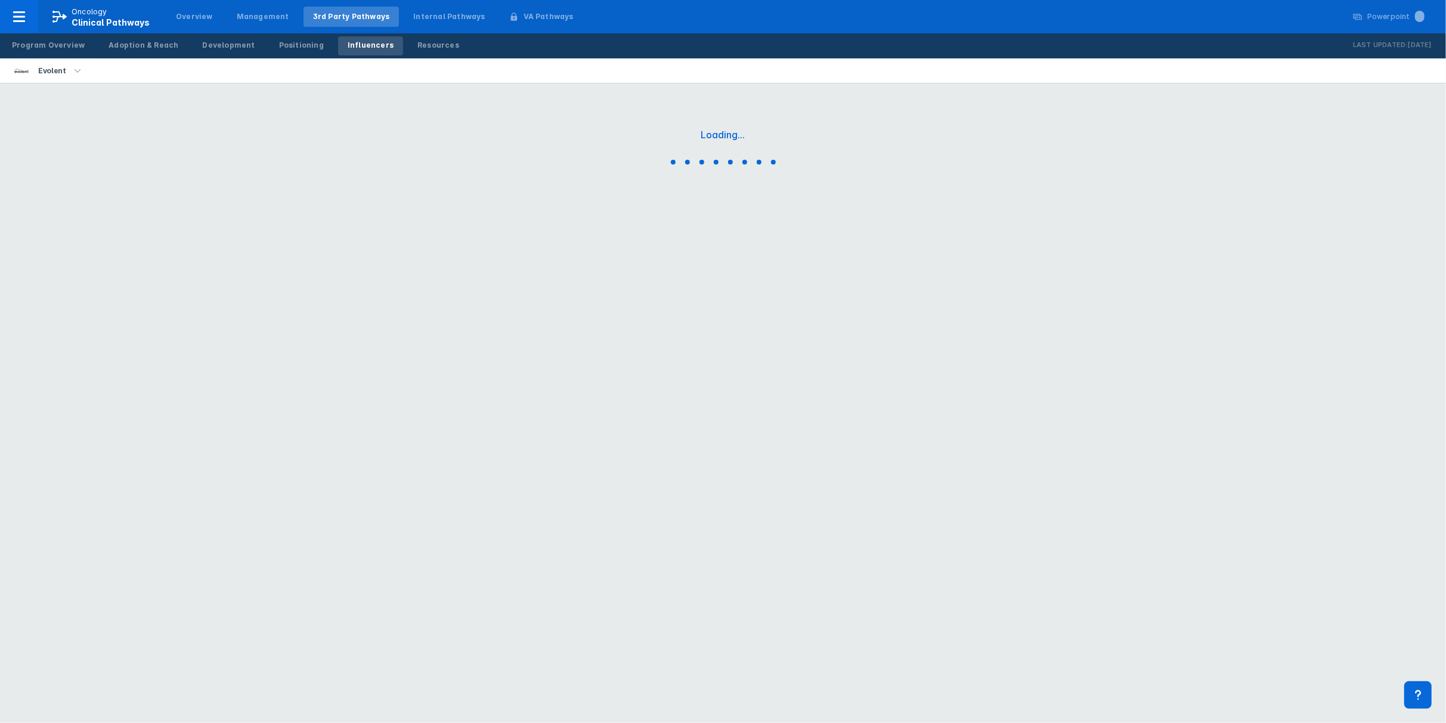
click at [347, 39] on link "Influencers" at bounding box center [370, 45] width 65 height 19
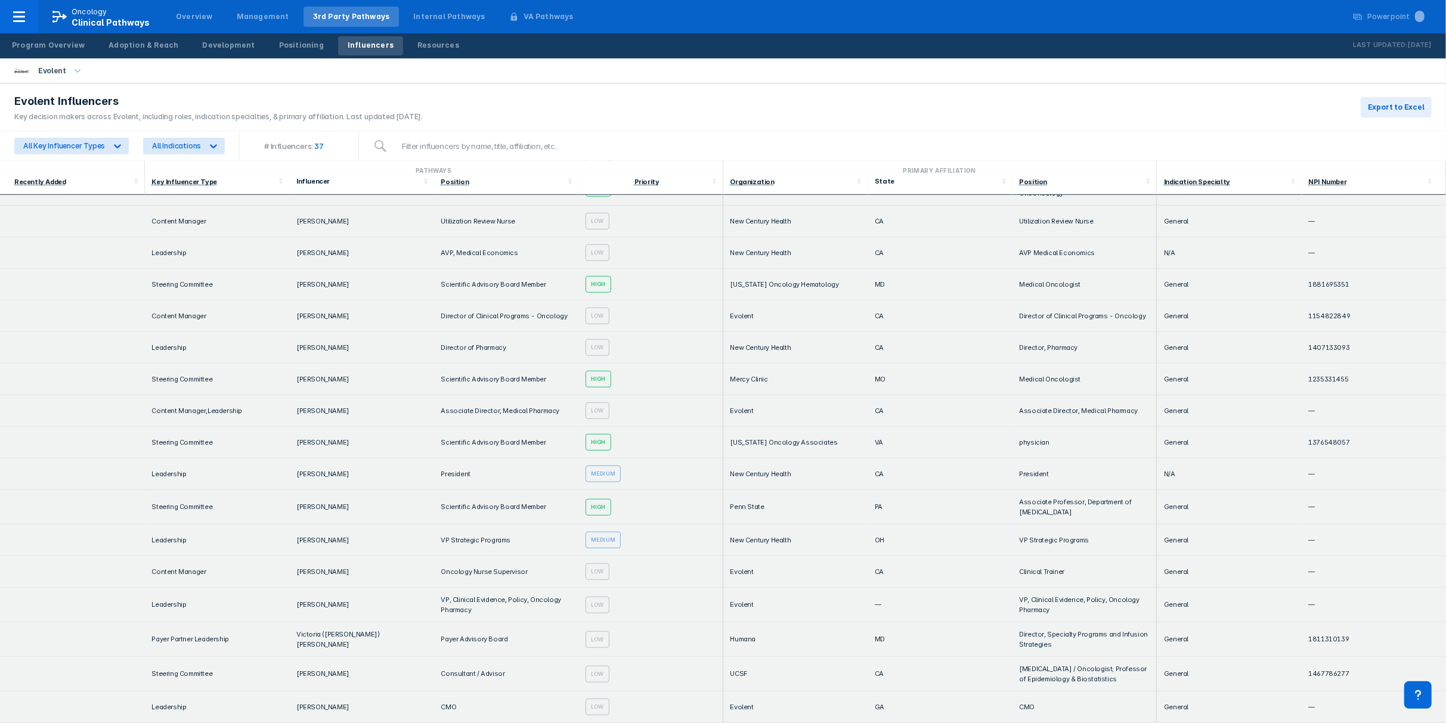
scroll to position [676, 0]
drag, startPoint x: 295, startPoint y: 673, endPoint x: 334, endPoint y: 676, distance: 39.4
click at [334, 676] on td "[PERSON_NAME]" at bounding box center [361, 674] width 145 height 35
copy td "[PERSON_NAME]"
click at [75, 320] on td at bounding box center [72, 317] width 145 height 32
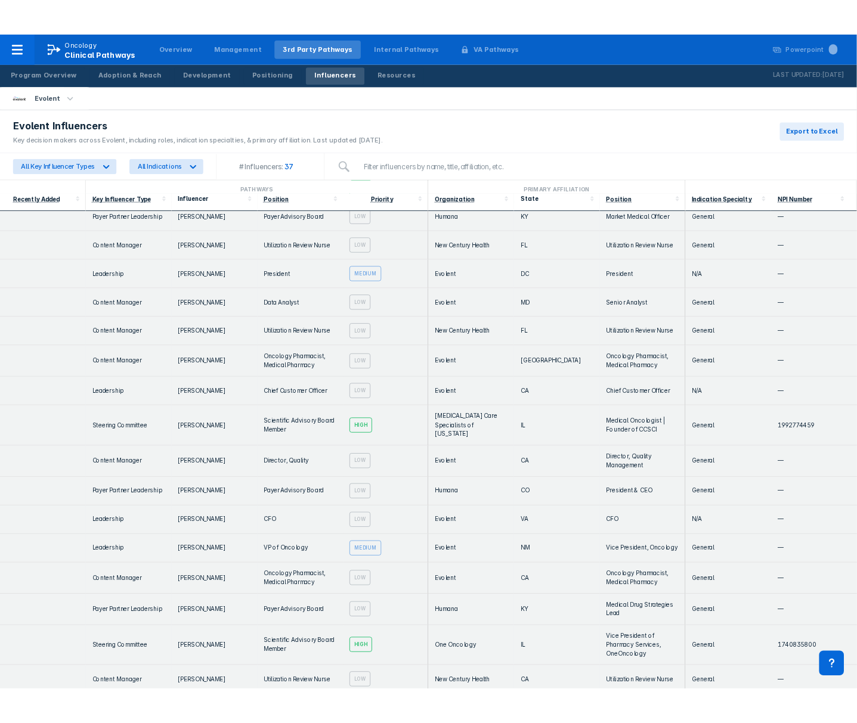
scroll to position [220, 0]
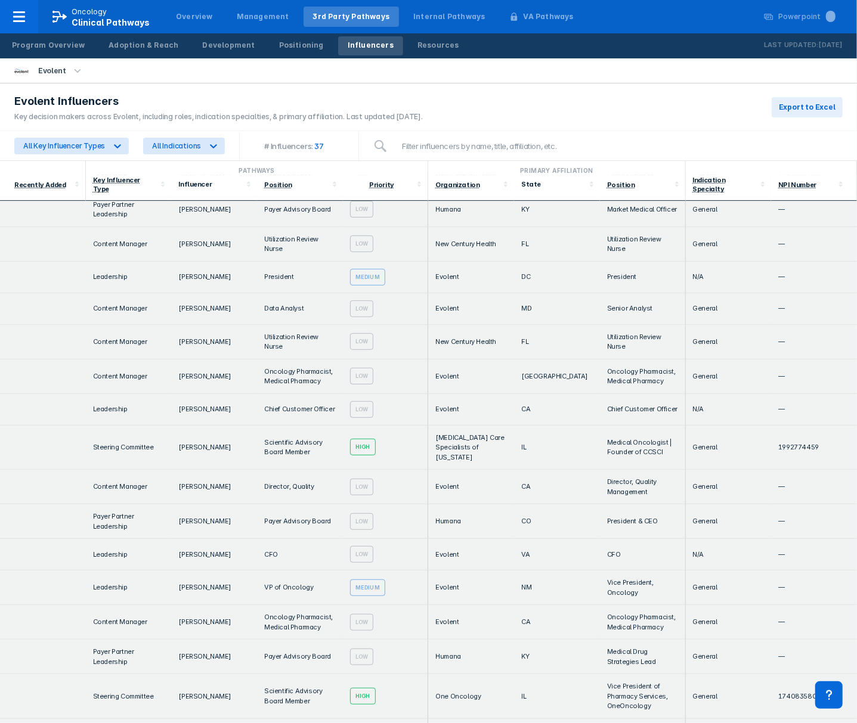
click at [620, 95] on div "Evolent Influencers Key decision makers across Evolent, including roles, indica…" at bounding box center [428, 107] width 857 height 48
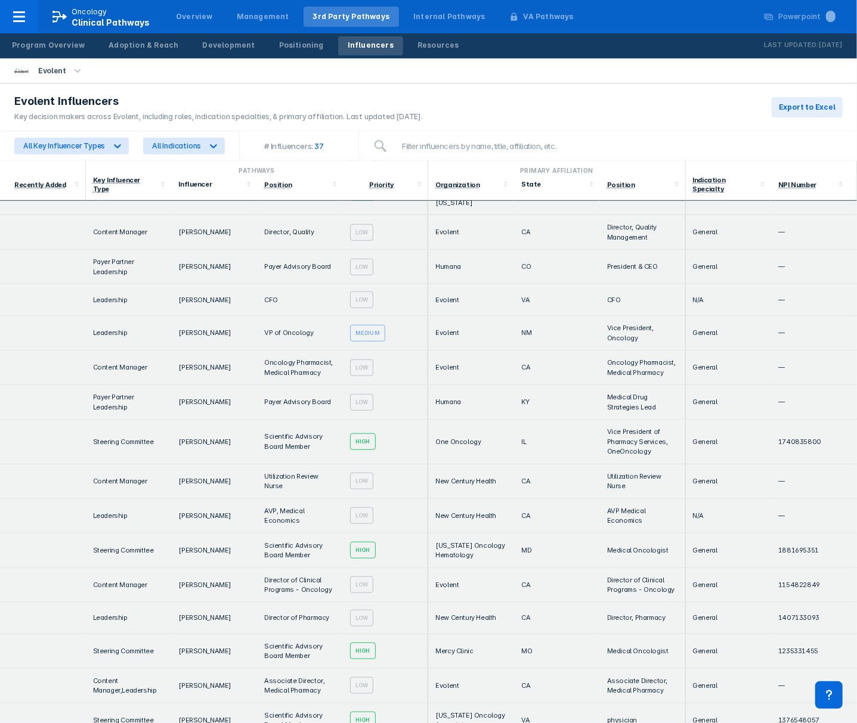
scroll to position [0, 0]
